Goal: Transaction & Acquisition: Purchase product/service

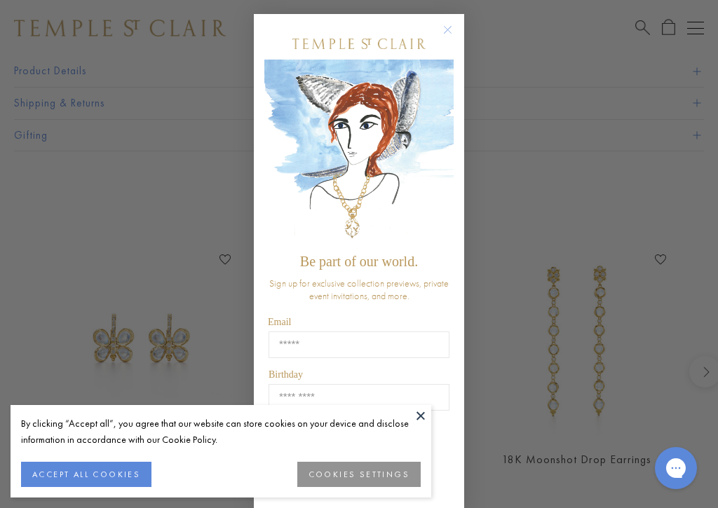
scroll to position [975, 0]
click at [406, 349] on input "Email" at bounding box center [358, 344] width 181 height 27
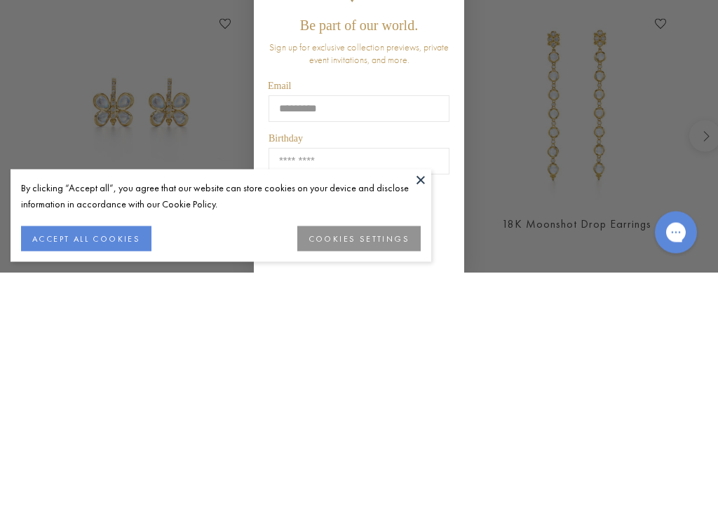
click at [230, 20] on div "Close dialog Be part of our world. Sign up for exclusive collection previews, p…" at bounding box center [359, 254] width 718 height 508
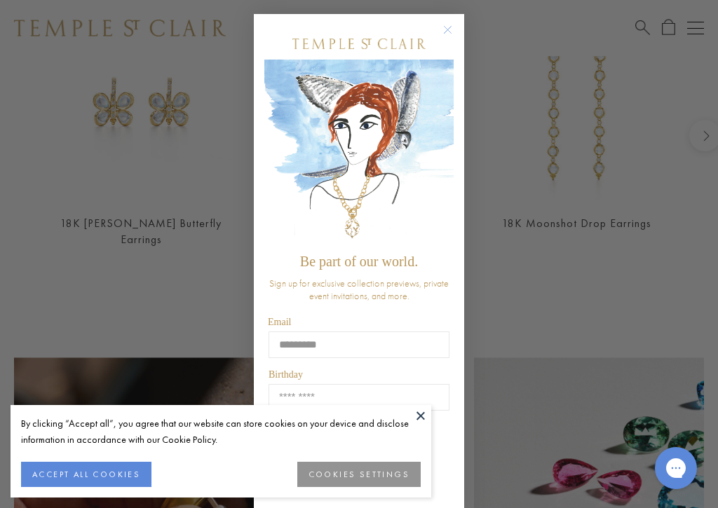
click at [370, 354] on input "*********" at bounding box center [358, 344] width 181 height 27
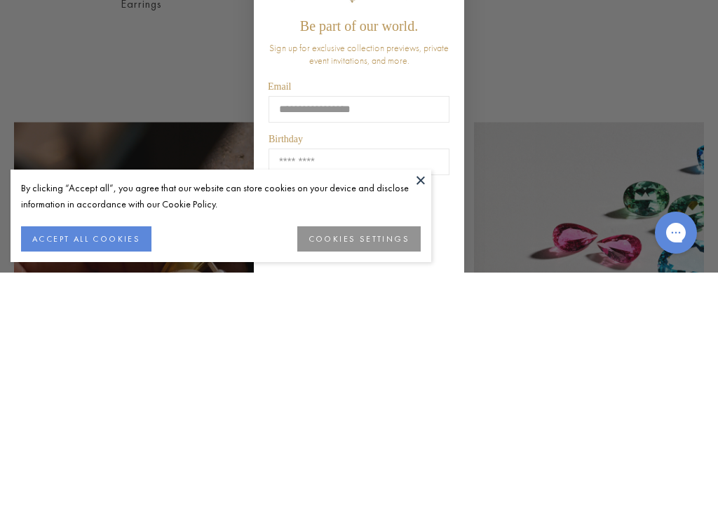
type input "**********"
click at [404, 384] on input "Birthday" at bounding box center [358, 397] width 181 height 27
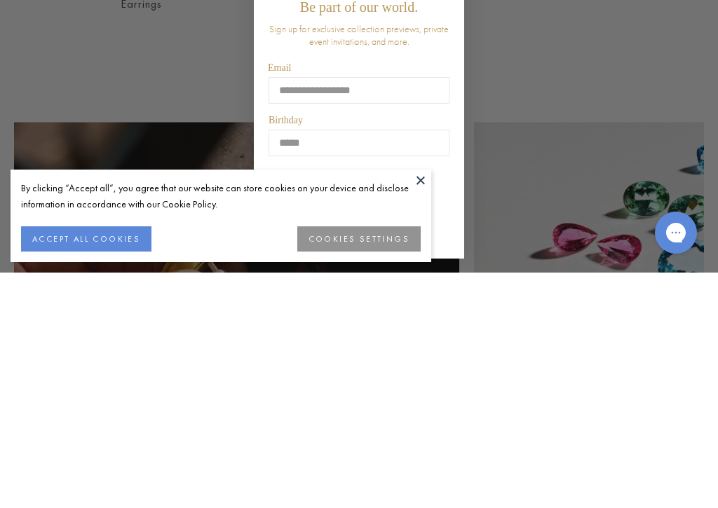
scroll to position [21, 0]
type input "*****"
click at [423, 405] on button at bounding box center [420, 415] width 21 height 21
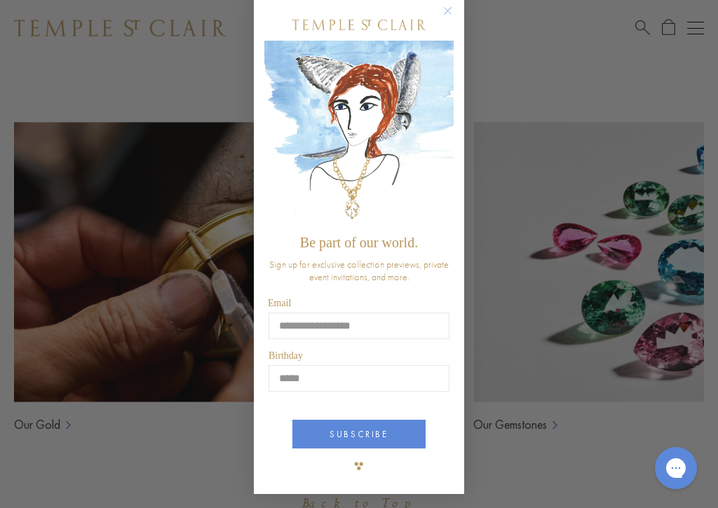
click at [402, 437] on button "SUBSCRIBE" at bounding box center [358, 434] width 133 height 29
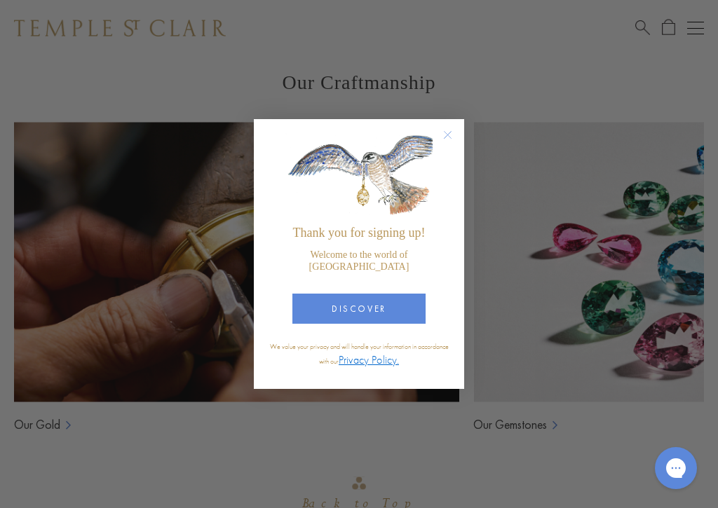
scroll to position [0, 0]
click at [453, 144] on circle "Close dialog" at bounding box center [447, 135] width 17 height 17
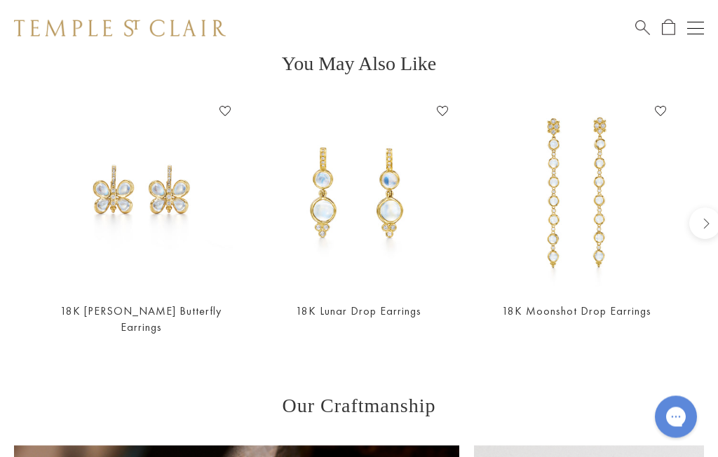
scroll to position [1010, 0]
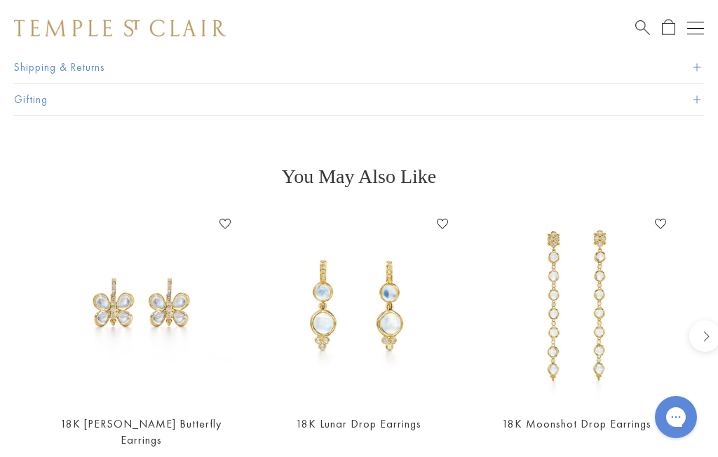
click at [180, 371] on img at bounding box center [141, 307] width 190 height 190
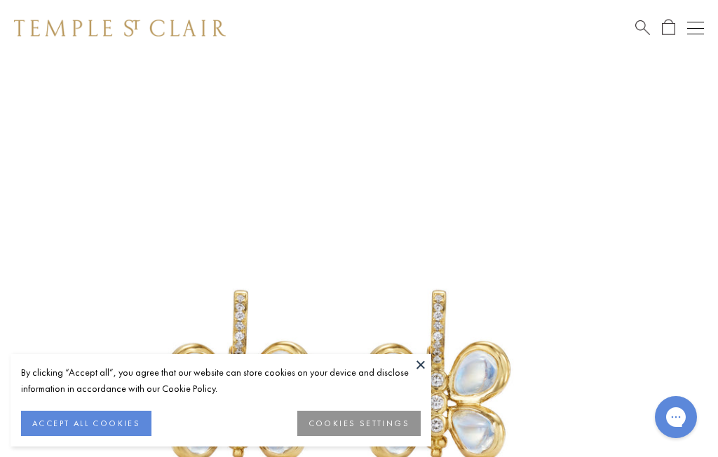
click at [421, 362] on button at bounding box center [420, 364] width 21 height 21
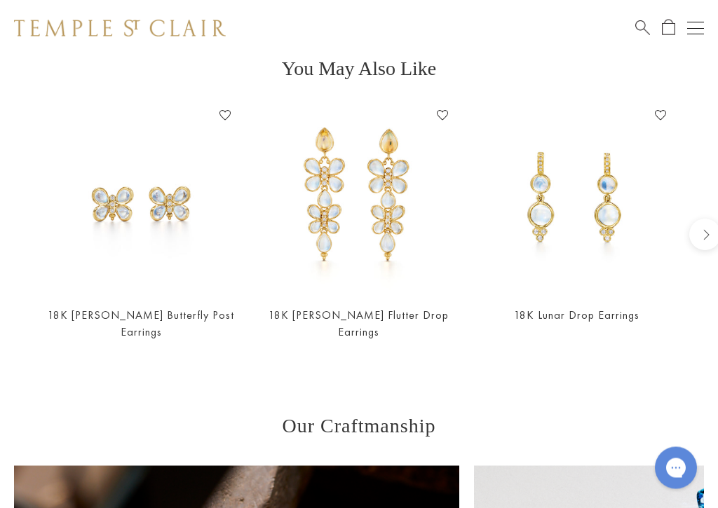
scroll to position [1118, 0]
click at [423, 301] on div "18K Luna Flutter Drop Earrings Add to Wishlist $6,500" at bounding box center [359, 231] width 190 height 255
click at [390, 226] on img at bounding box center [359, 199] width 190 height 190
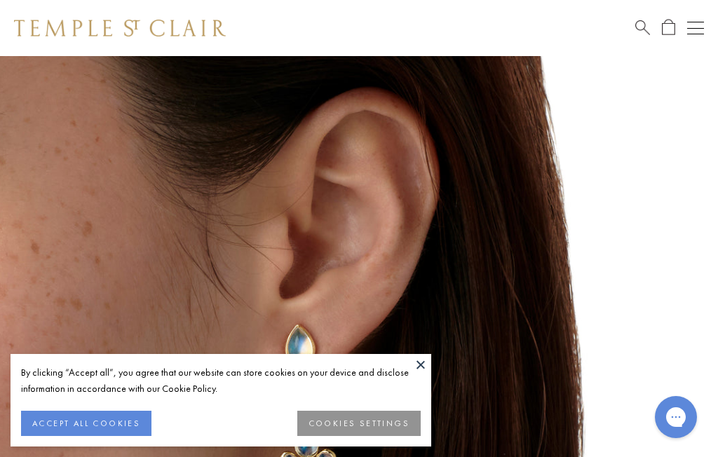
click at [574, 270] on img at bounding box center [313, 393] width 675 height 675
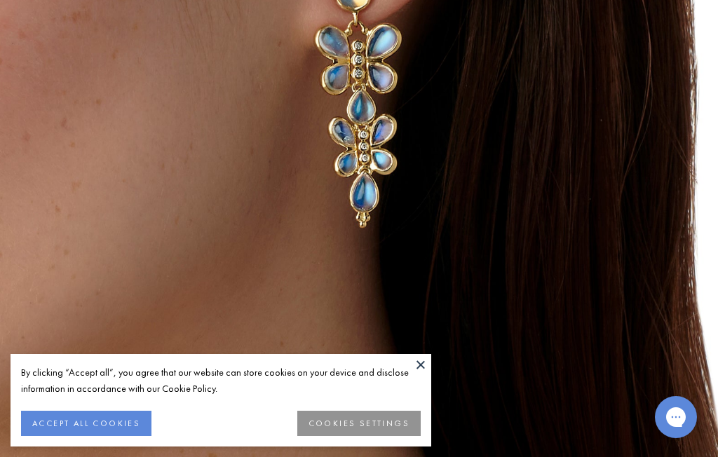
click at [121, 418] on button "ACCEPT ALL COOKIES" at bounding box center [86, 423] width 130 height 25
